Goal: Find specific page/section: Find specific page/section

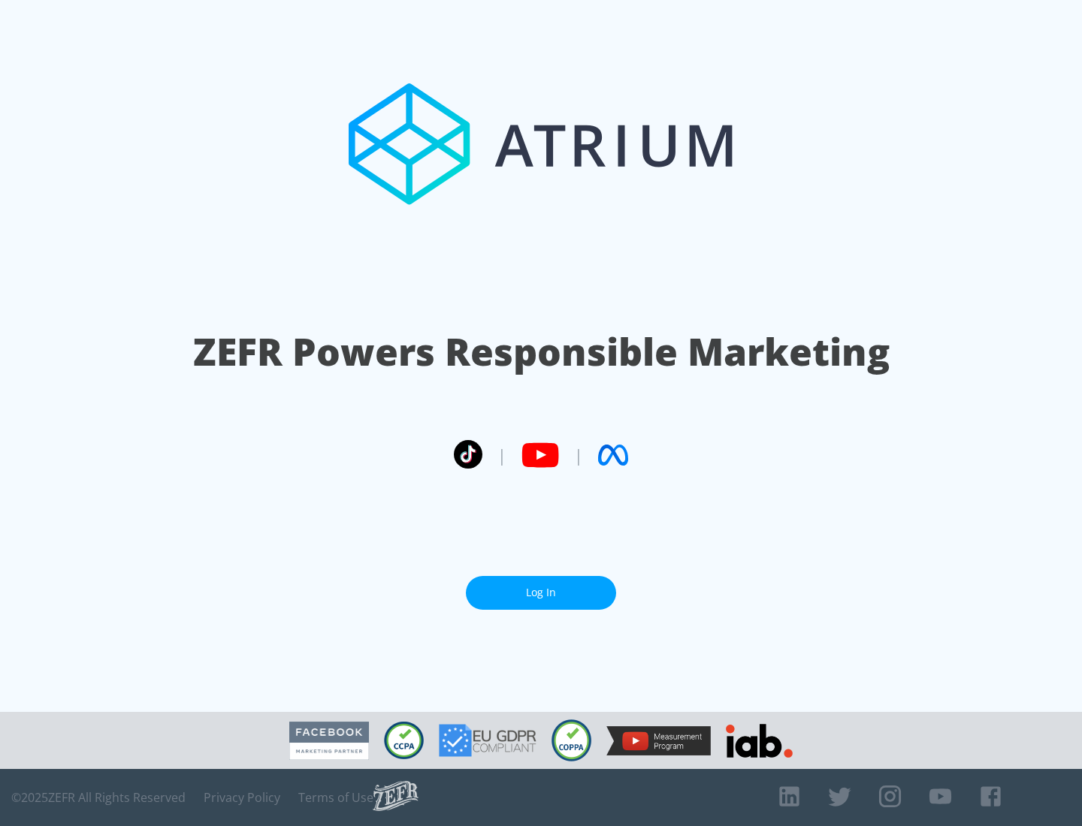
click at [541, 593] on link "Log In" at bounding box center [541, 593] width 150 height 34
